Goal: Information Seeking & Learning: Learn about a topic

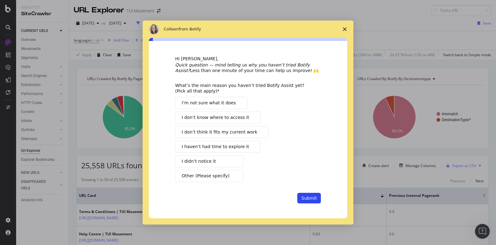
click at [346, 27] on span "Close survey" at bounding box center [344, 28] width 17 height 17
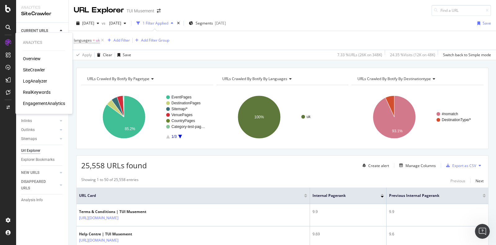
click at [45, 95] on div "Overview SiteCrawler LogAnalyzer RealKeywords EngagementAnalytics" at bounding box center [44, 81] width 42 height 51
click at [45, 87] on div "Overview SiteCrawler LogAnalyzer RealKeywords EngagementAnalytics" at bounding box center [44, 81] width 42 height 51
click at [47, 92] on div "RealKeywords" at bounding box center [37, 92] width 28 height 6
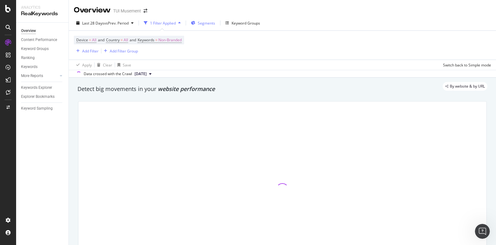
click at [202, 23] on span "Segments" at bounding box center [206, 22] width 17 height 5
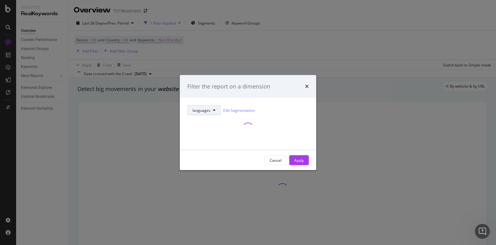
click at [207, 112] on div "languages Edit Segmentation" at bounding box center [248, 123] width 122 height 37
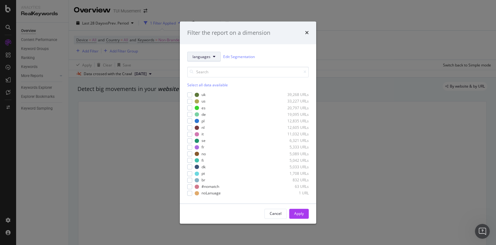
click at [208, 57] on span "languages" at bounding box center [202, 56] width 18 height 5
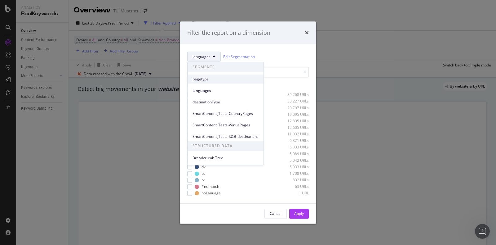
click at [212, 77] on span "pagetype" at bounding box center [226, 79] width 66 height 6
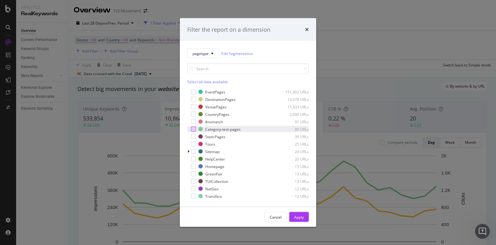
click at [191, 130] on div "modal" at bounding box center [193, 129] width 5 height 5
click at [299, 203] on div "Apply" at bounding box center [299, 216] width 10 height 5
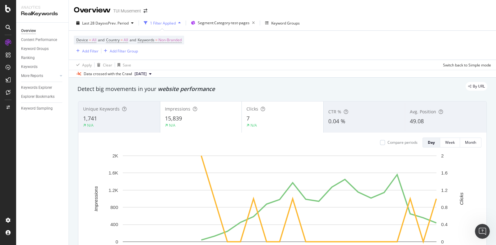
click at [270, 118] on div "7" at bounding box center [283, 118] width 72 height 8
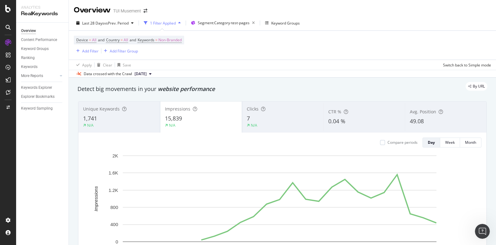
click at [116, 123] on div "N/A" at bounding box center [119, 126] width 72 height 6
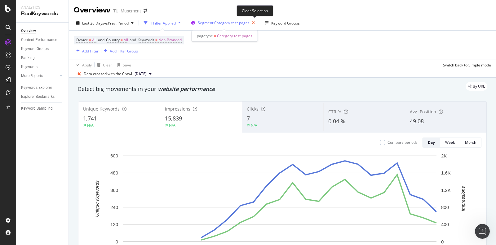
click at [254, 25] on icon "button" at bounding box center [254, 23] width 8 height 9
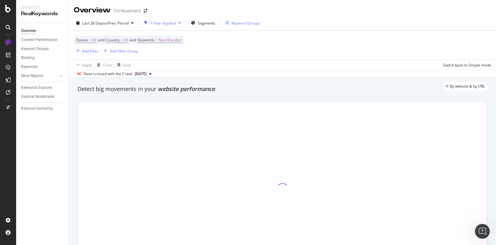
click at [248, 23] on div "Keyword Groups" at bounding box center [246, 22] width 29 height 5
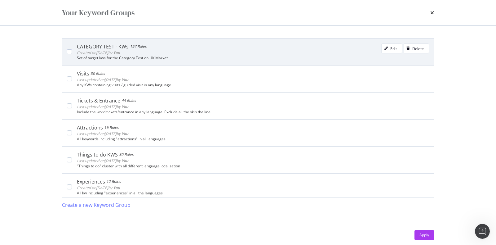
click at [72, 51] on div "CATEGORY TEST - KWs 197 Rules Created on [DATE] by You Edit Delete Set of targe…" at bounding box center [248, 51] width 372 height 27
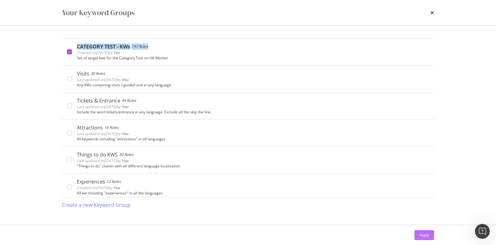
click at [425, 203] on div "Apply" at bounding box center [425, 234] width 10 height 5
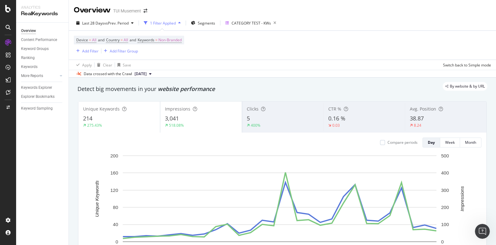
click at [270, 113] on div "Clicks 5 400%" at bounding box center [283, 117] width 82 height 28
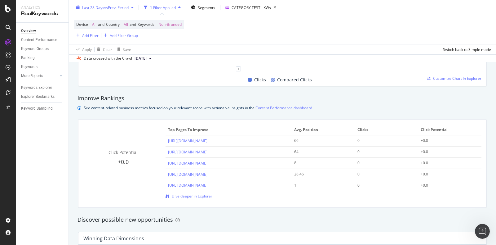
scroll to position [388, 0]
